Goal: Task Accomplishment & Management: Manage account settings

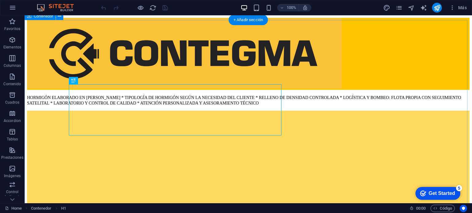
scroll to position [279, 0]
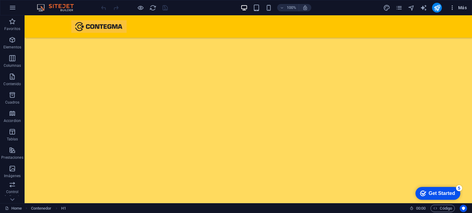
click at [460, 7] on span "Más" at bounding box center [457, 8] width 17 height 6
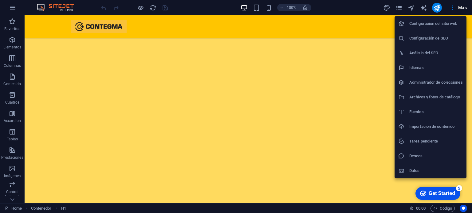
click at [452, 25] on h6 "Configuración del sitio web" at bounding box center [435, 23] width 53 height 7
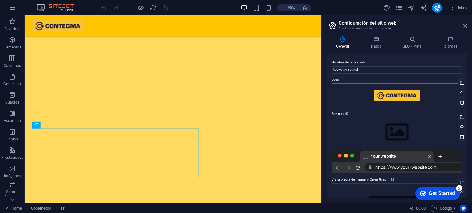
scroll to position [31, 0]
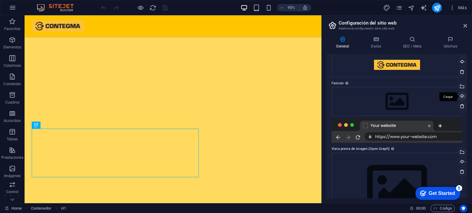
click at [459, 97] on div "Cargar" at bounding box center [460, 96] width 9 height 9
click at [462, 98] on div "Cargar" at bounding box center [460, 96] width 9 height 9
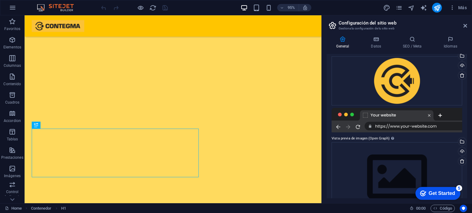
scroll to position [80, 0]
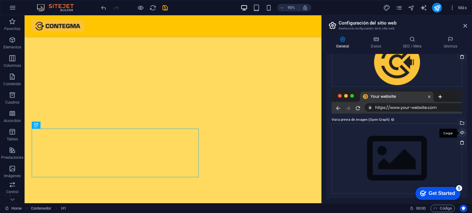
click at [461, 134] on div "Cargar" at bounding box center [460, 133] width 9 height 9
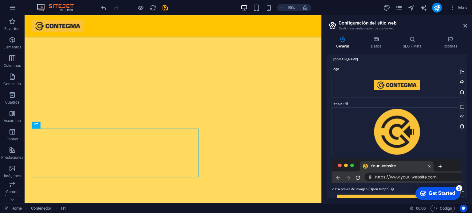
scroll to position [0, 0]
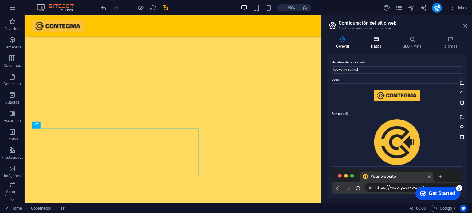
click at [380, 43] on h4 "Datos" at bounding box center [377, 42] width 32 height 13
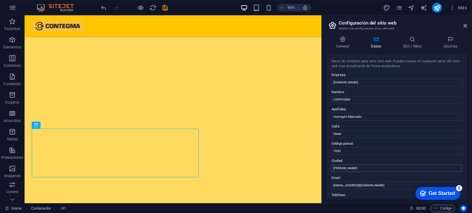
scroll to position [31, 0]
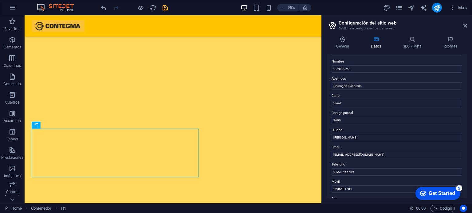
click at [385, 82] on label "Apellidos" at bounding box center [396, 78] width 130 height 7
click at [385, 83] on input "Hormigón Elaborado" at bounding box center [396, 86] width 130 height 7
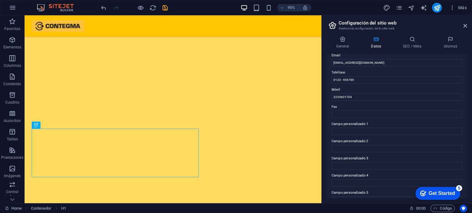
scroll to position [150, 0]
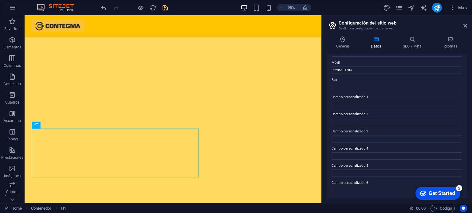
type input "Hormigón Elaborado en [PERSON_NAME]"
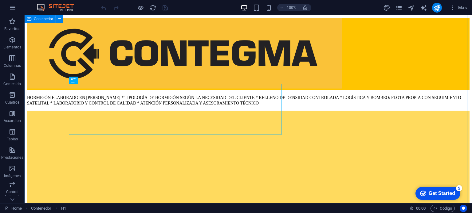
scroll to position [433, 0]
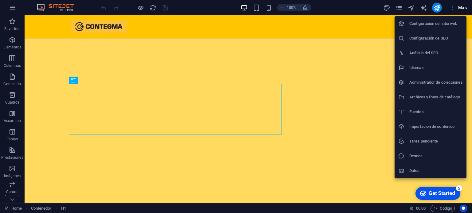
click at [432, 25] on h6 "Configuración del sitio web" at bounding box center [435, 23] width 53 height 7
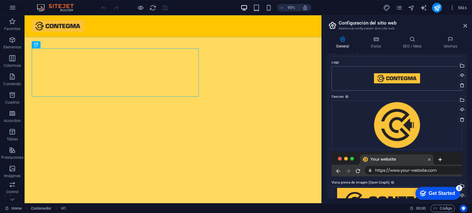
scroll to position [0, 0]
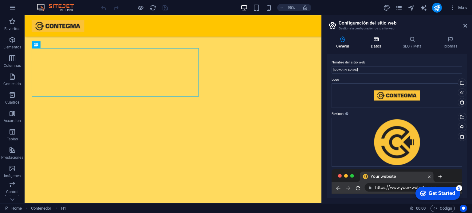
click at [379, 45] on h4 "Datos" at bounding box center [377, 42] width 32 height 13
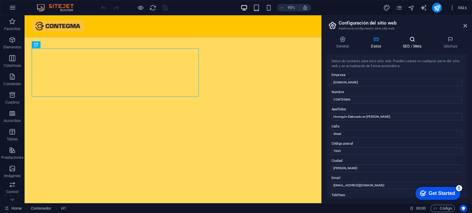
click at [404, 41] on icon at bounding box center [412, 39] width 38 height 6
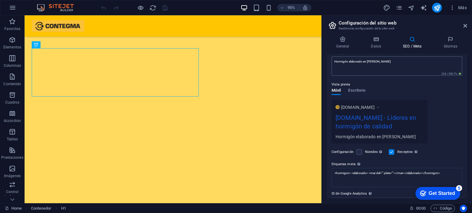
scroll to position [89, 0]
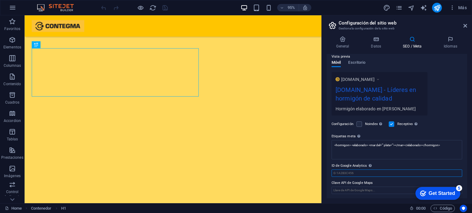
click at [390, 173] on input "ID de Google Analytics Añada únicamente el ID de Google Analytics. Incluimos el…" at bounding box center [396, 173] width 130 height 7
type input "CONTEGMA"
click at [383, 192] on input "Clave API de Google Maps" at bounding box center [396, 190] width 130 height 7
type input "CONTEGMA"
click at [391, 199] on div "General Datos SEO / Meta Idiomas Nombre del sitio web contegma.com.ar Logo Arra…" at bounding box center [396, 117] width 150 height 172
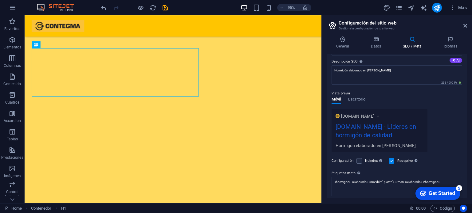
scroll to position [0, 0]
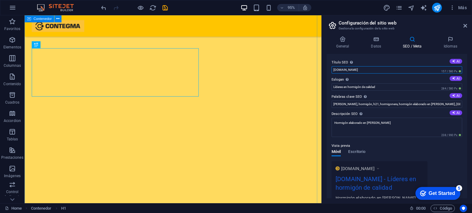
drag, startPoint x: 397, startPoint y: 86, endPoint x: 289, endPoint y: 65, distance: 109.8
drag, startPoint x: 394, startPoint y: 85, endPoint x: 326, endPoint y: 64, distance: 71.0
type input "C O N T E G M A"
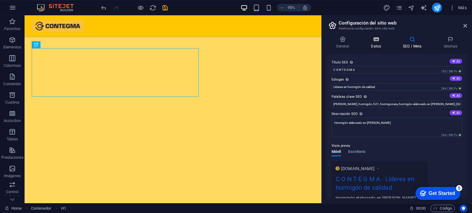
click at [381, 38] on icon at bounding box center [375, 39] width 29 height 6
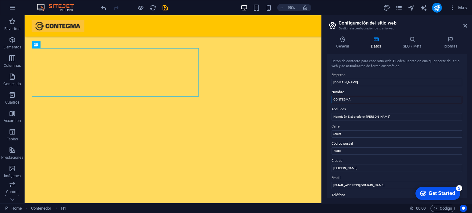
drag, startPoint x: 348, startPoint y: 114, endPoint x: 215, endPoint y: 94, distance: 134.6
paste input "O N T E G M"
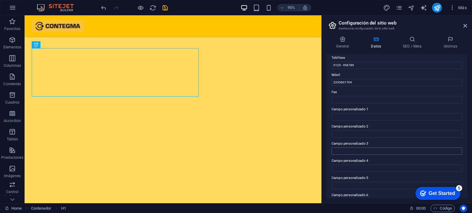
scroll to position [150, 0]
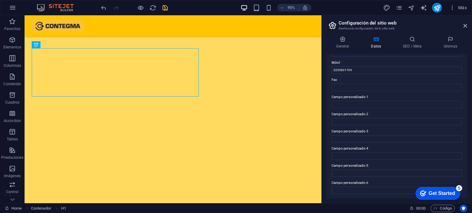
type input "C O N T E G M A"
click at [0, 0] on icon "save" at bounding box center [0, 0] width 0 height 0
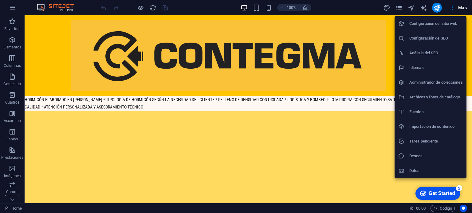
click at [445, 26] on h6 "Configuración del sitio web" at bounding box center [435, 23] width 53 height 7
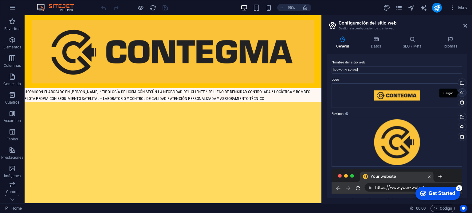
click at [462, 94] on div "Cargar" at bounding box center [460, 93] width 9 height 9
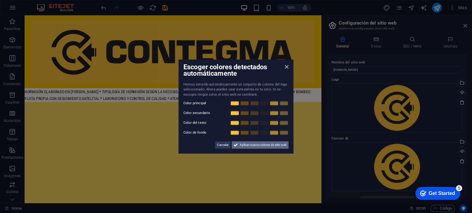
drag, startPoint x: 239, startPoint y: 137, endPoint x: 251, endPoint y: 146, distance: 15.2
click at [251, 146] on span "Aplicar nuevos colores de sitio web" at bounding box center [262, 145] width 47 height 7
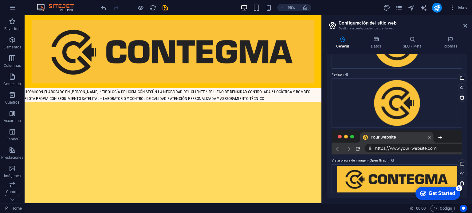
scroll to position [64, 0]
click at [461, 173] on div "Cargar" at bounding box center [460, 173] width 9 height 9
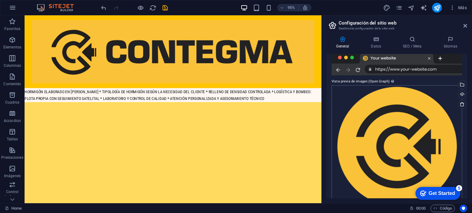
scroll to position [157, 0]
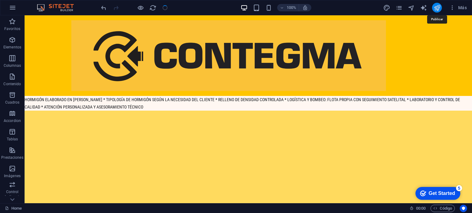
click at [438, 5] on icon "publish" at bounding box center [436, 7] width 7 height 7
